Goal: Information Seeking & Learning: Learn about a topic

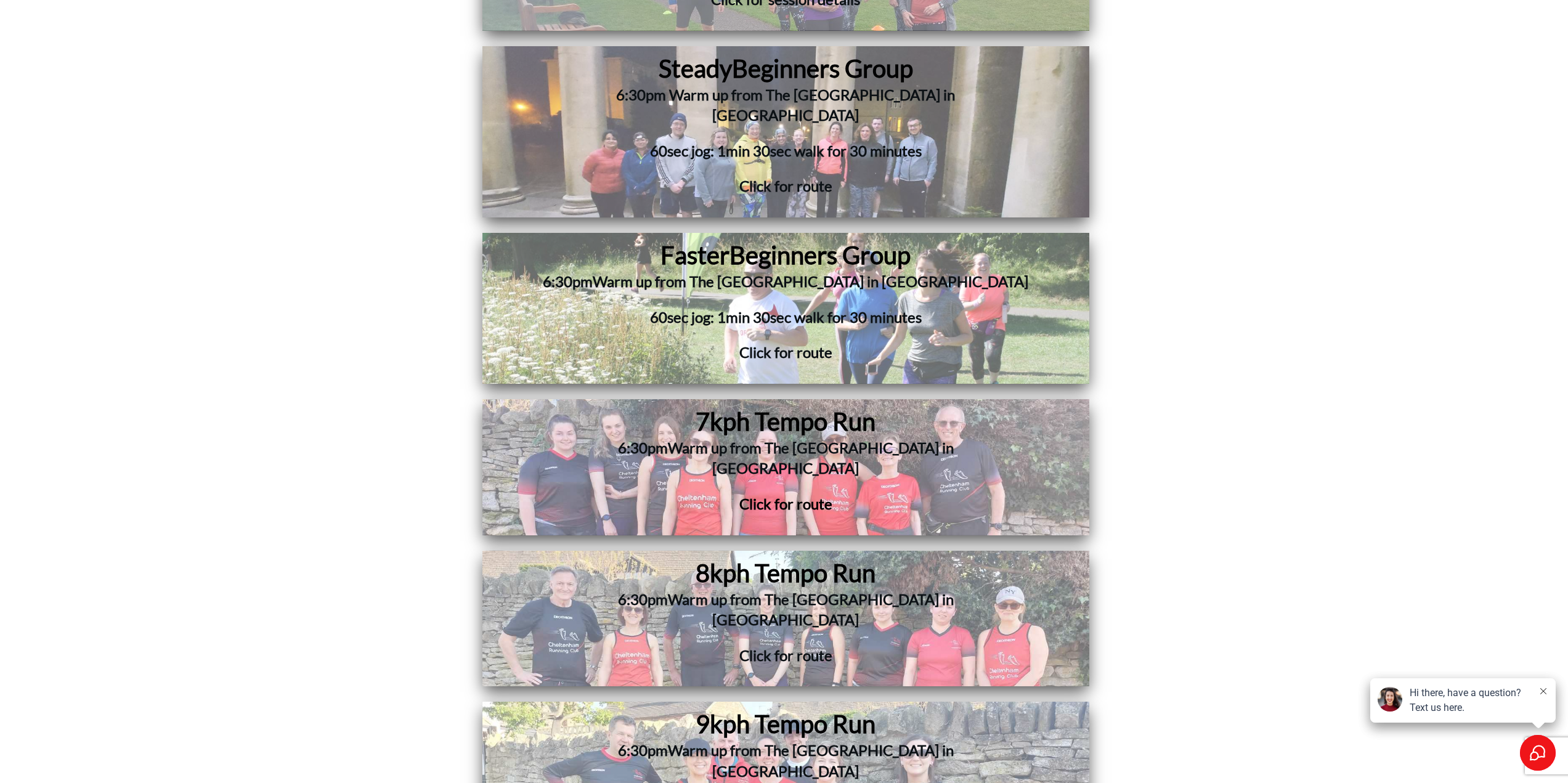
scroll to position [9056, 0]
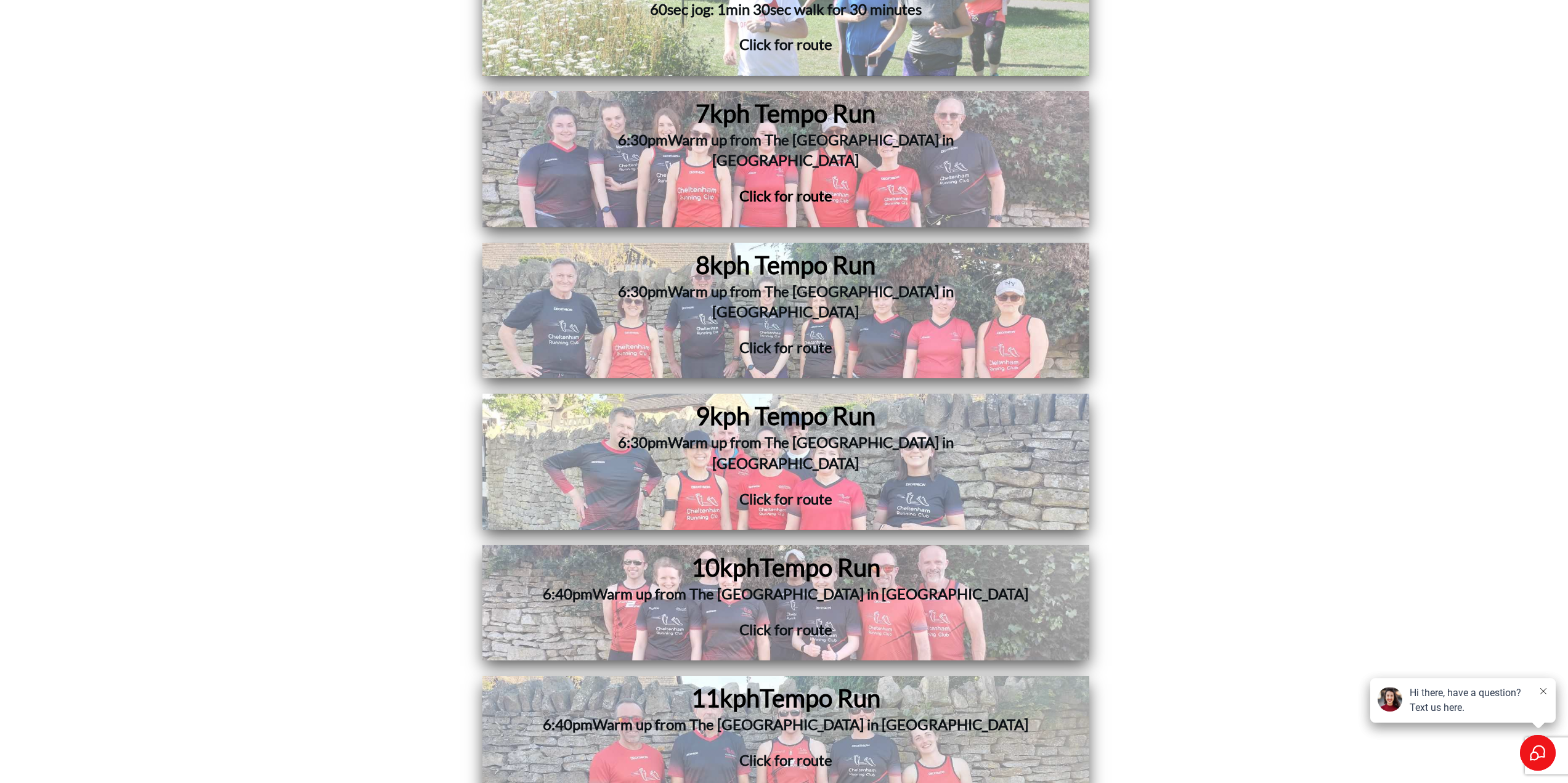
click at [907, 551] on h1 "10kph Tempo Run" at bounding box center [785, 566] width 505 height 32
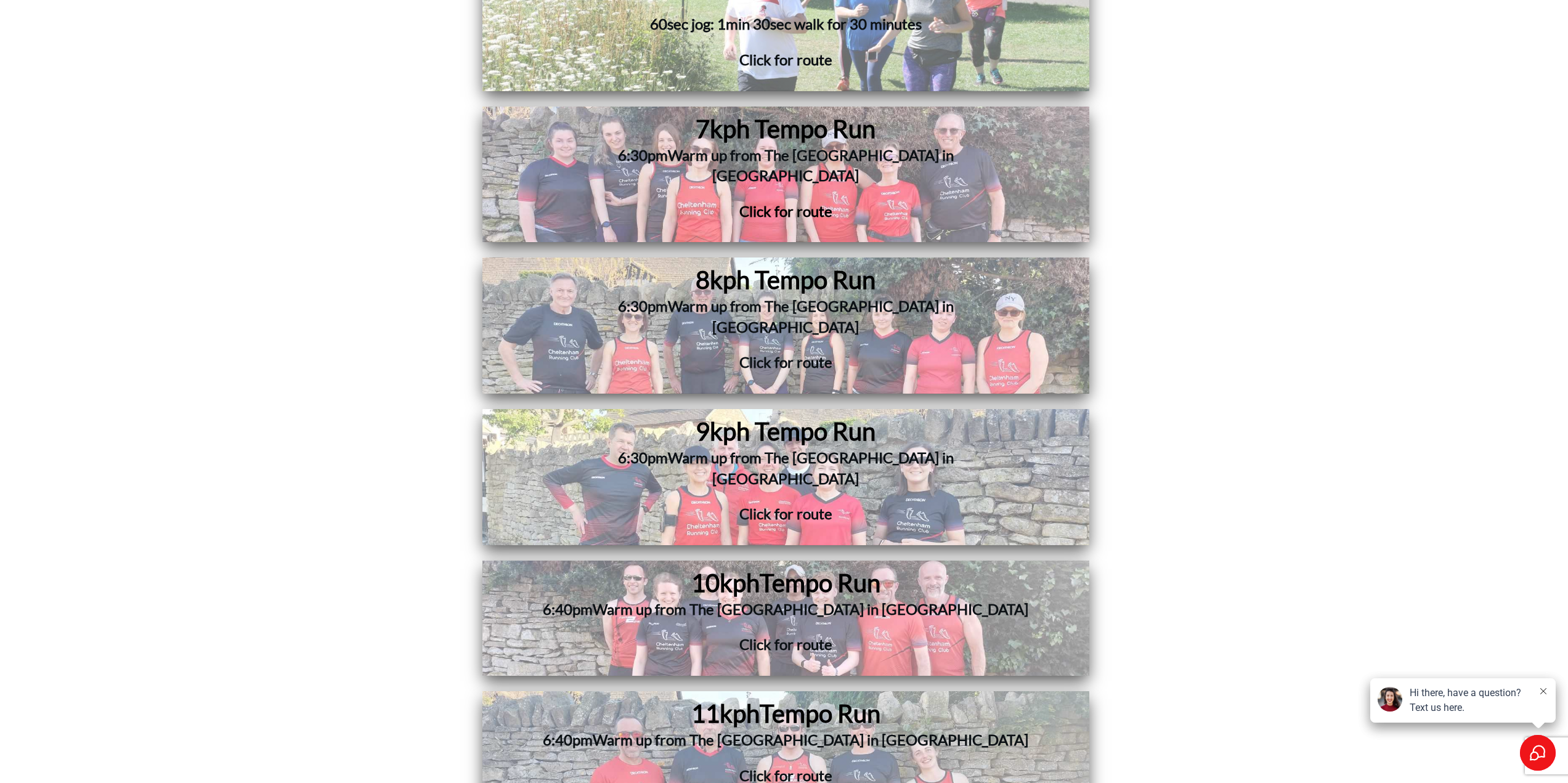
scroll to position [4805, 0]
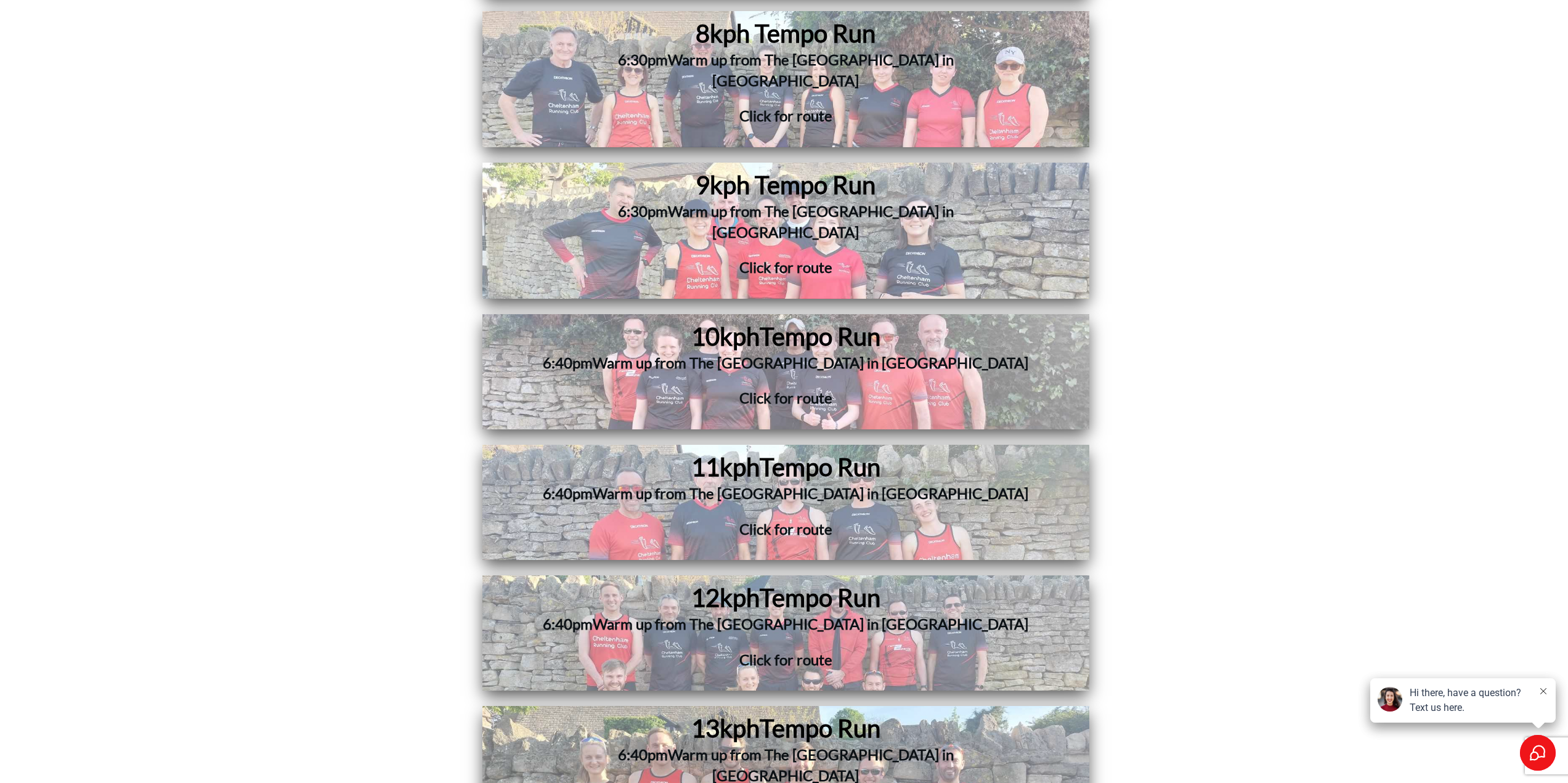
click at [748, 483] on h3 "6:40pm Warm up from The [GEOGRAPHIC_DATA] in [GEOGRAPHIC_DATA]" at bounding box center [786, 500] width 491 height 35
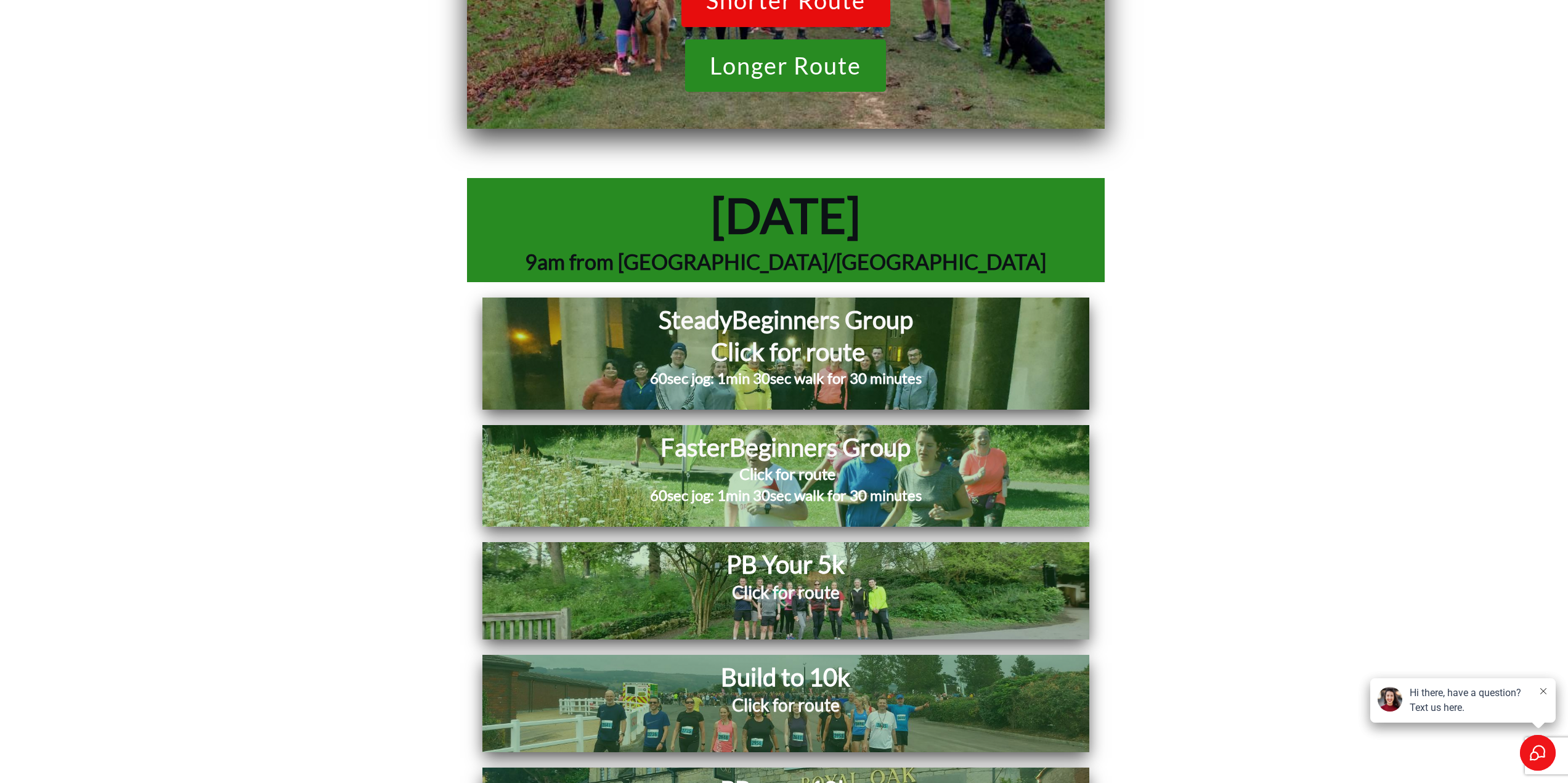
scroll to position [6407, 0]
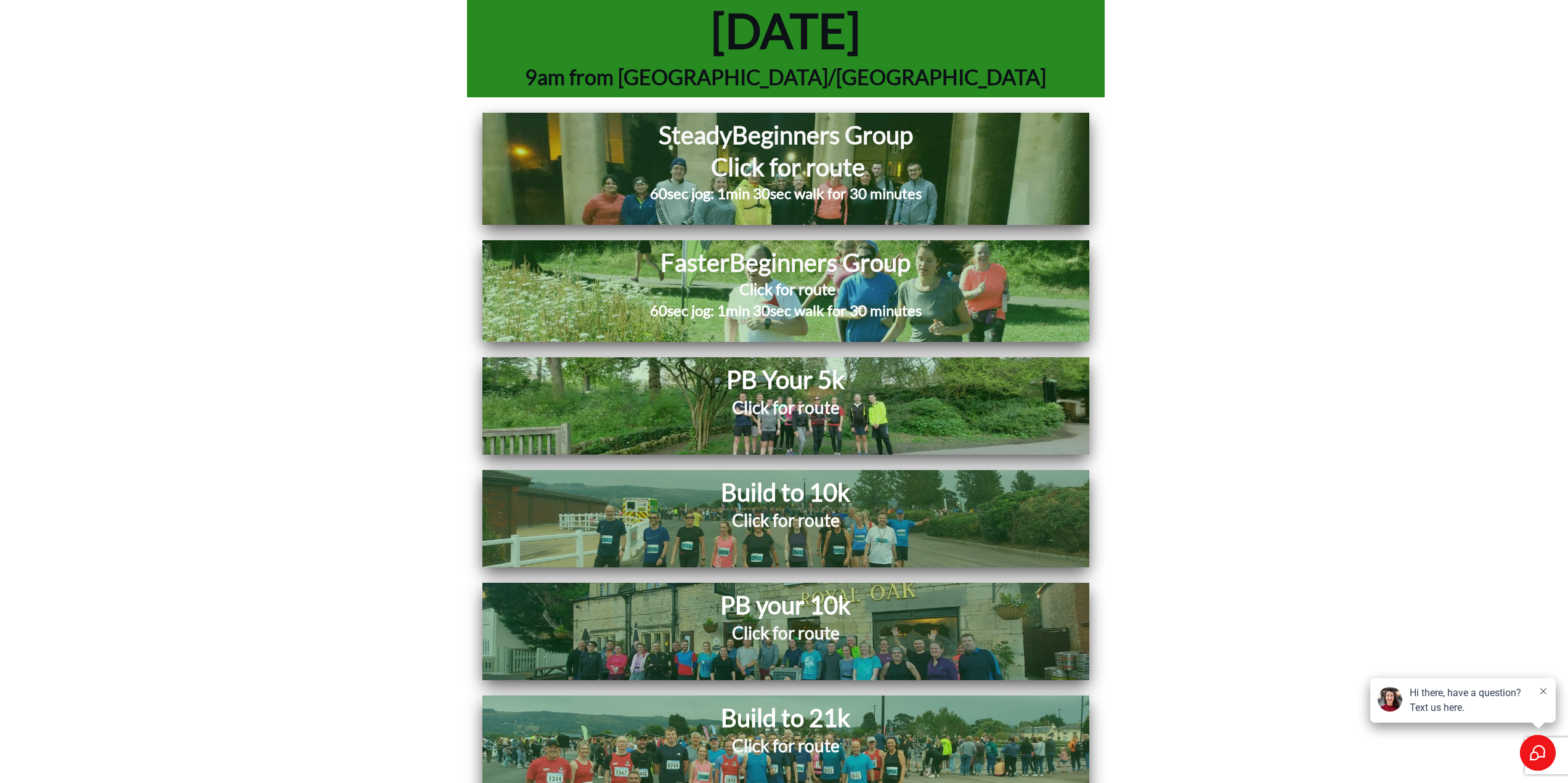
click at [876, 508] on h2 "Click for route" at bounding box center [786, 527] width 402 height 39
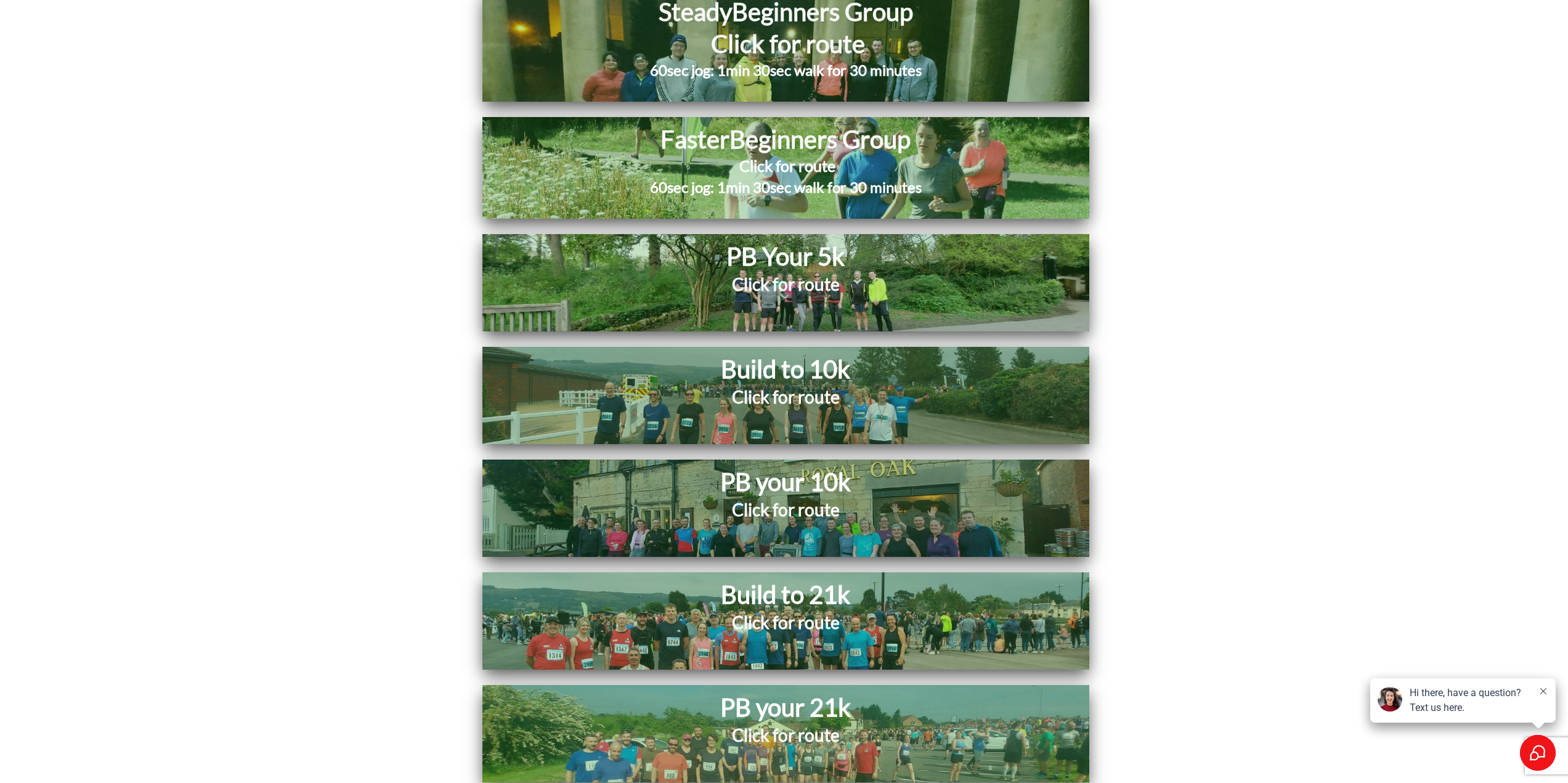
click at [846, 498] on h2 "Click for route" at bounding box center [786, 517] width 382 height 39
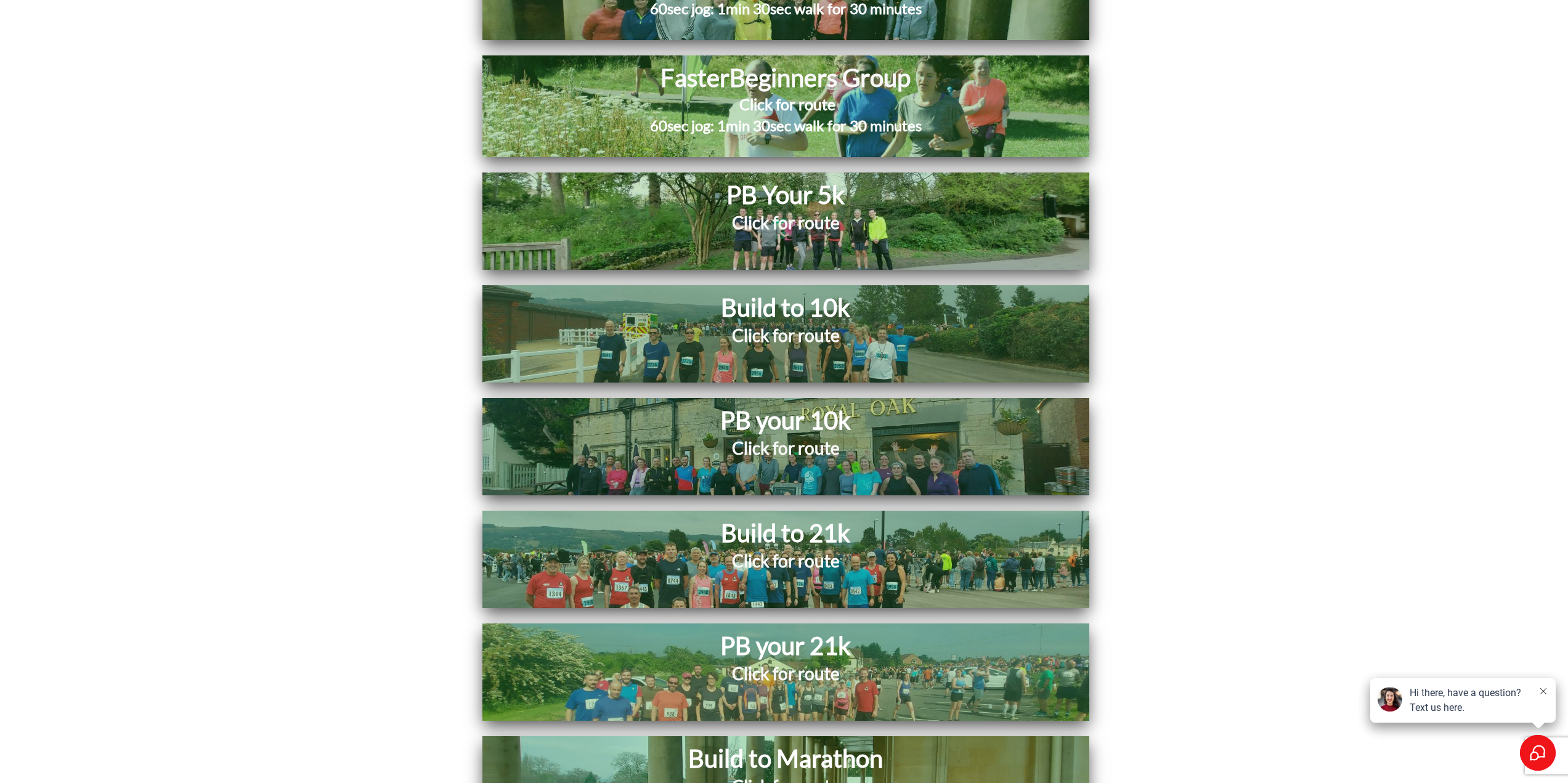
click at [896, 549] on h2 "Click for route" at bounding box center [786, 568] width 479 height 39
click at [848, 179] on div "PB Your 5k Click for route" at bounding box center [786, 221] width 595 height 85
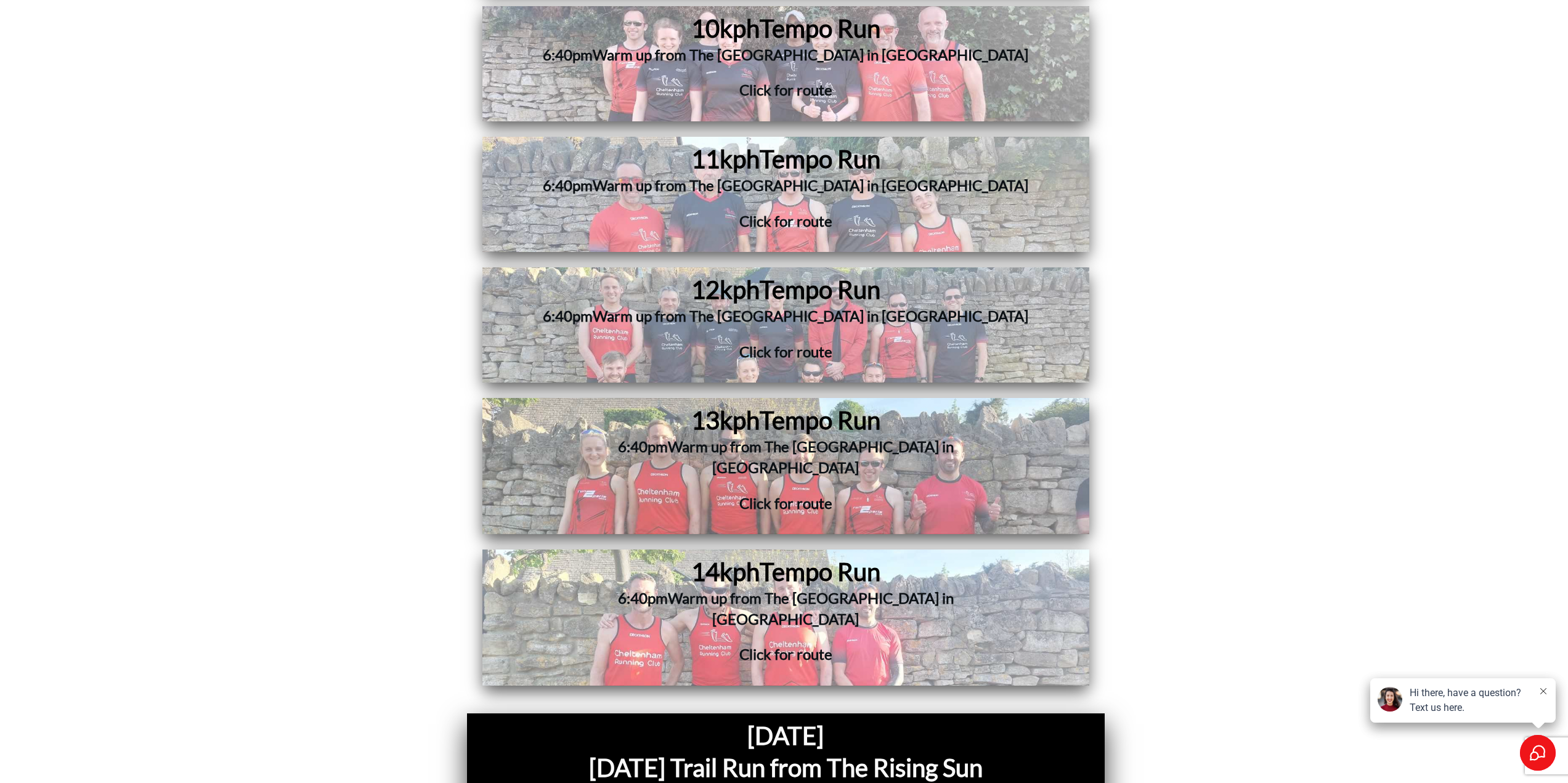
scroll to position [4990, 0]
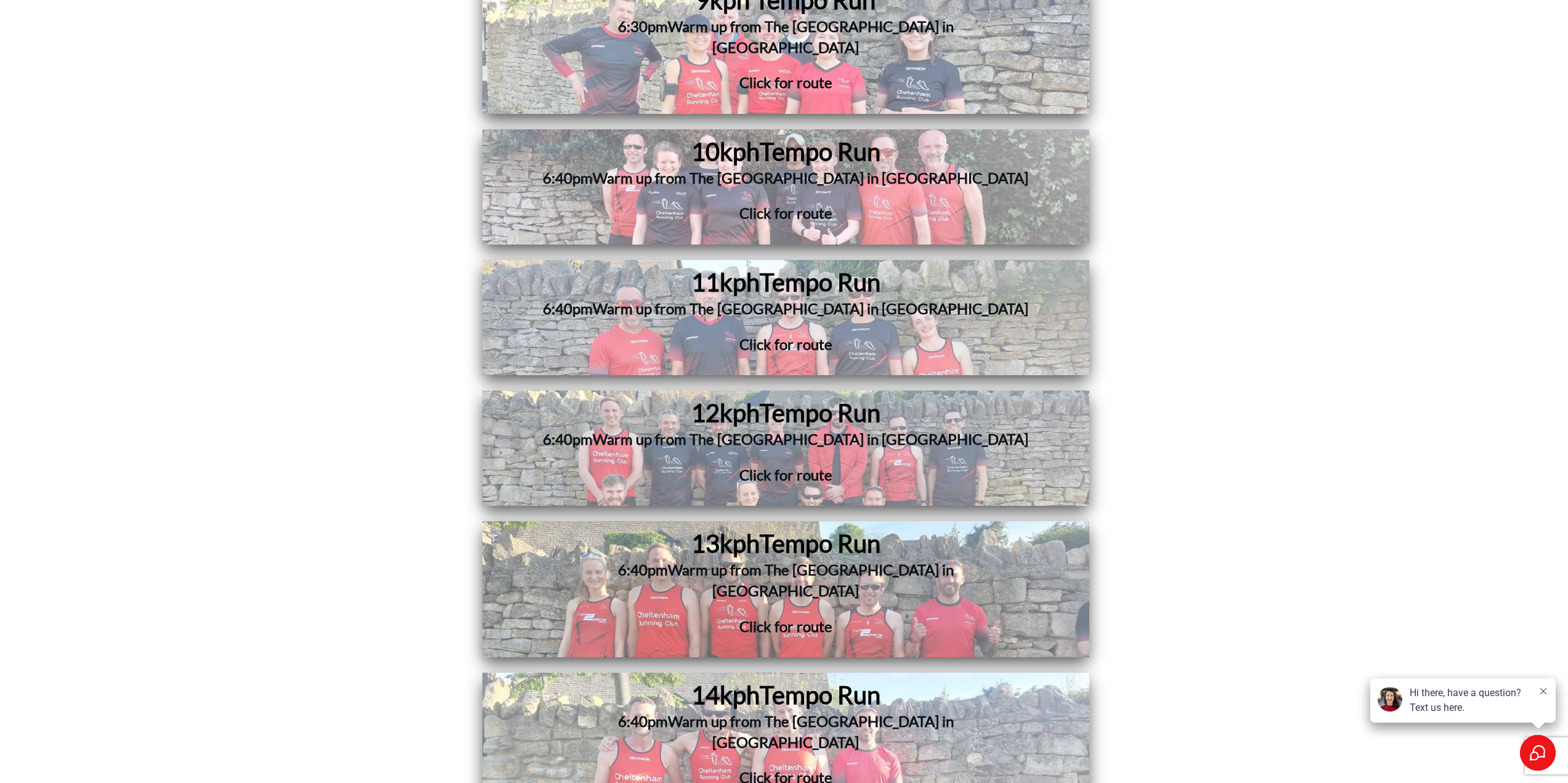
click at [856, 298] on h3 "6:40pm Warm up from The [GEOGRAPHIC_DATA] in [GEOGRAPHIC_DATA]" at bounding box center [786, 315] width 491 height 35
